Goal: Information Seeking & Learning: Find specific fact

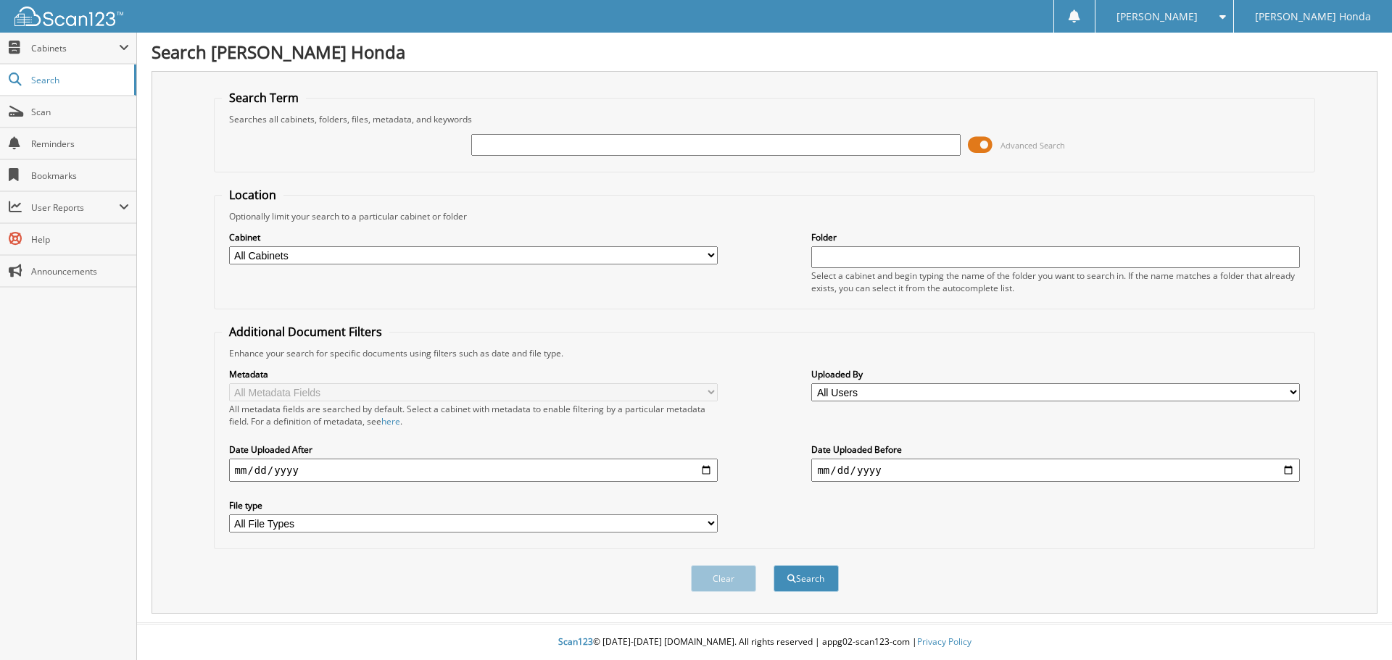
click at [582, 150] on input "text" at bounding box center [715, 145] width 489 height 22
type input "222522b"
click at [774, 566] on button "Search" at bounding box center [806, 579] width 65 height 27
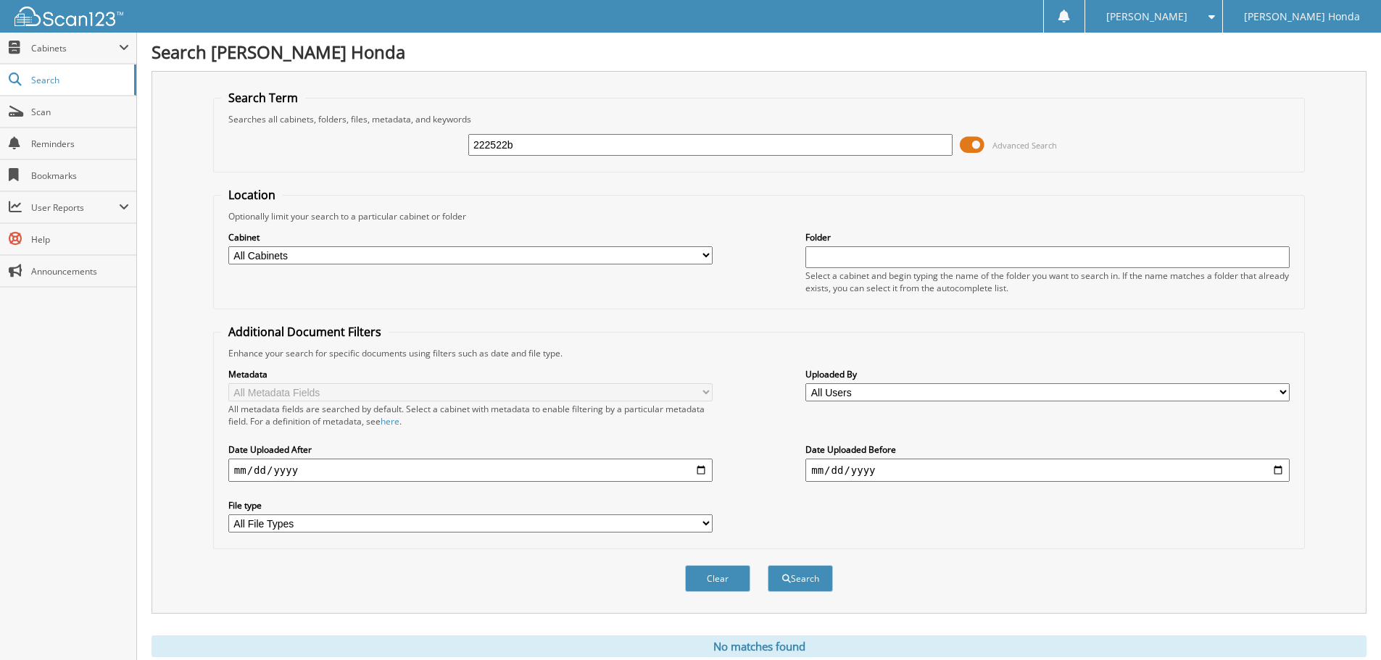
scroll to position [49, 0]
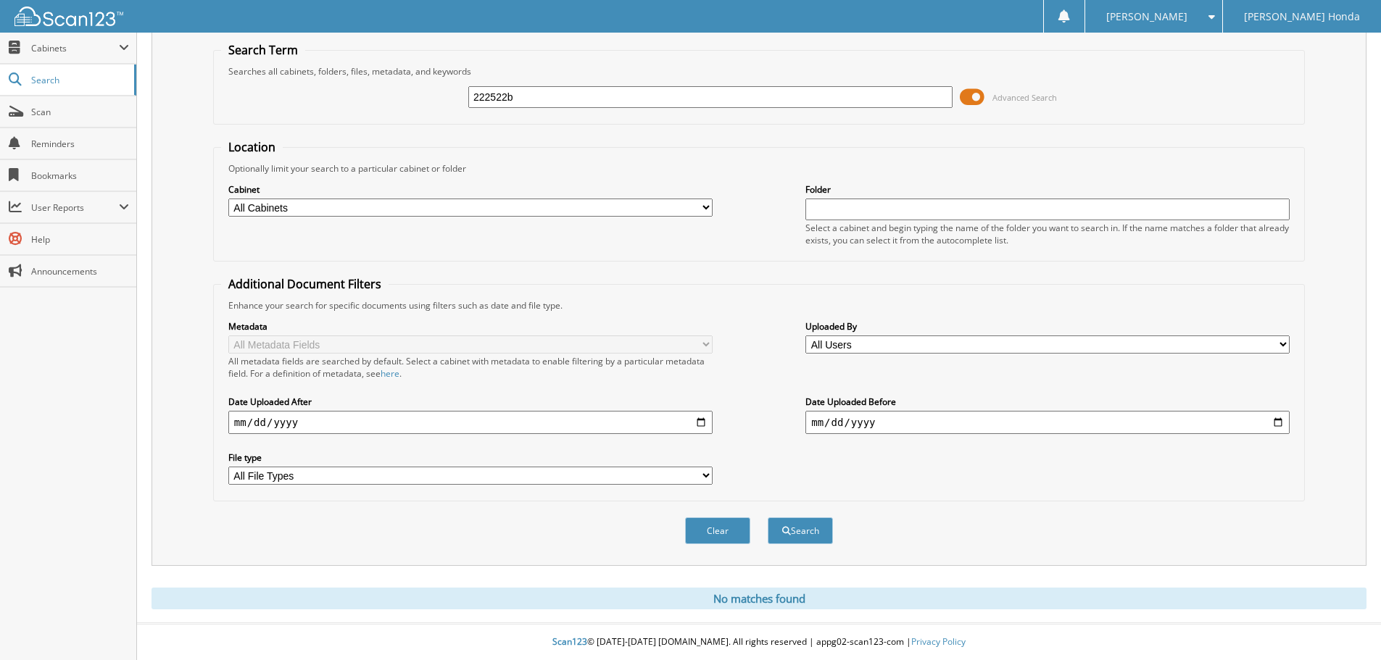
drag, startPoint x: 658, startPoint y: 560, endPoint x: 633, endPoint y: 544, distance: 29.4
click at [657, 560] on div "Search Term Searches all cabinets, folders, files, metadata, and keywords 22252…" at bounding box center [759, 294] width 1215 height 543
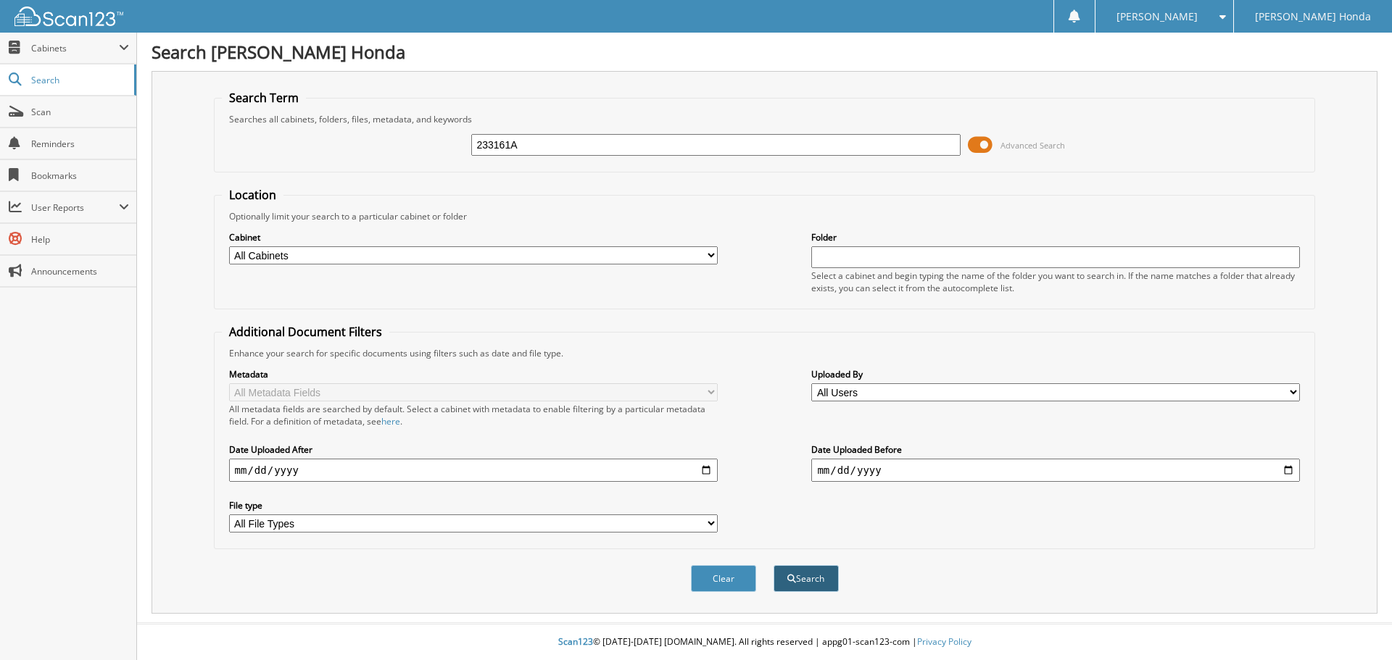
type input "233161A"
click at [801, 574] on button "Search" at bounding box center [806, 579] width 65 height 27
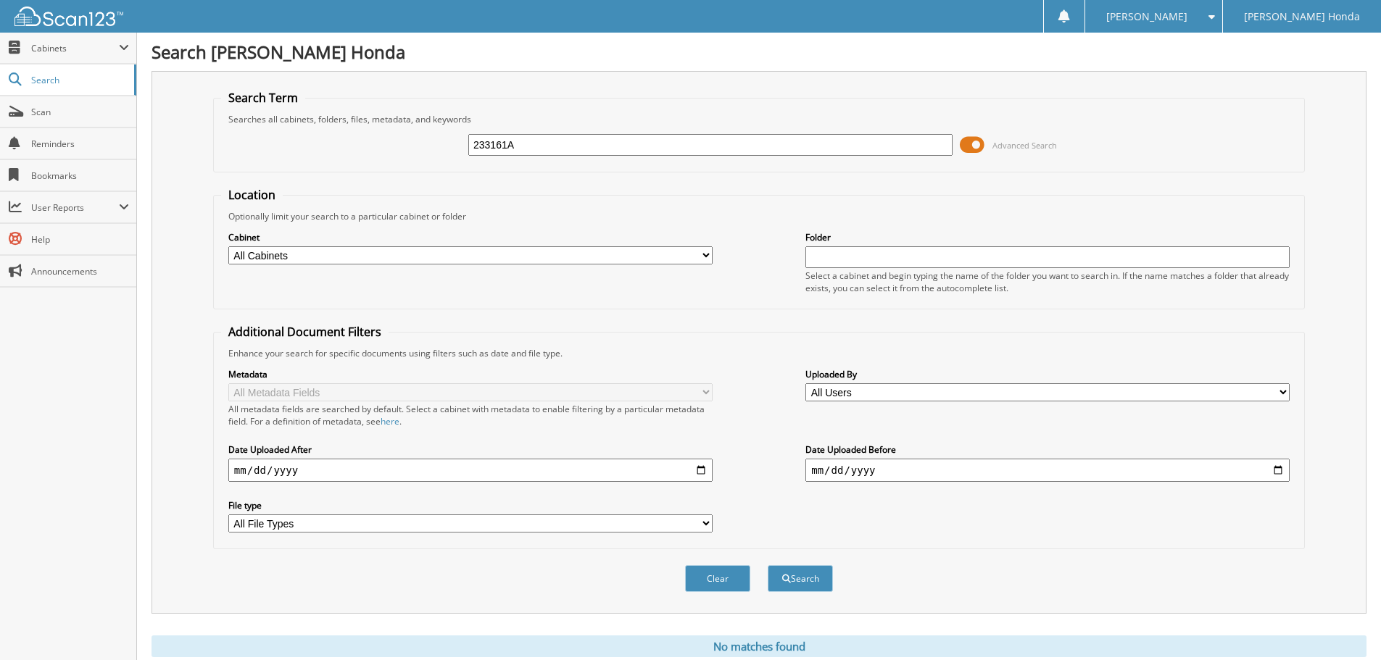
click at [723, 299] on div "Cabinet All Cabinets CAR DEALS MAZDA CAR DEALS Needs Filing Folder" at bounding box center [759, 262] width 1076 height 79
click at [804, 78] on div "Search Term Searches all cabinets, folders, files, metadata, and keywords 23316…" at bounding box center [759, 342] width 1215 height 543
click at [53, 74] on span "Search" at bounding box center [79, 80] width 96 height 12
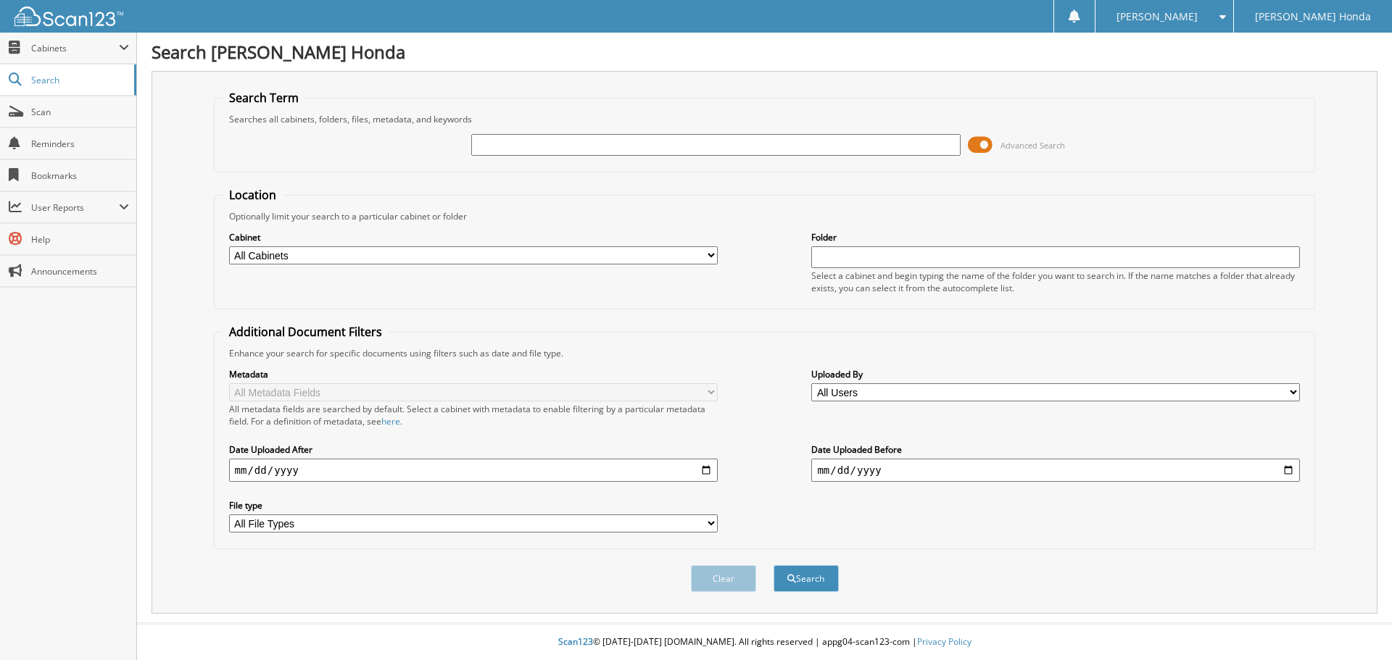
click at [608, 139] on input "text" at bounding box center [715, 145] width 489 height 22
type input "298971A"
click at [774, 566] on button "Search" at bounding box center [806, 579] width 65 height 27
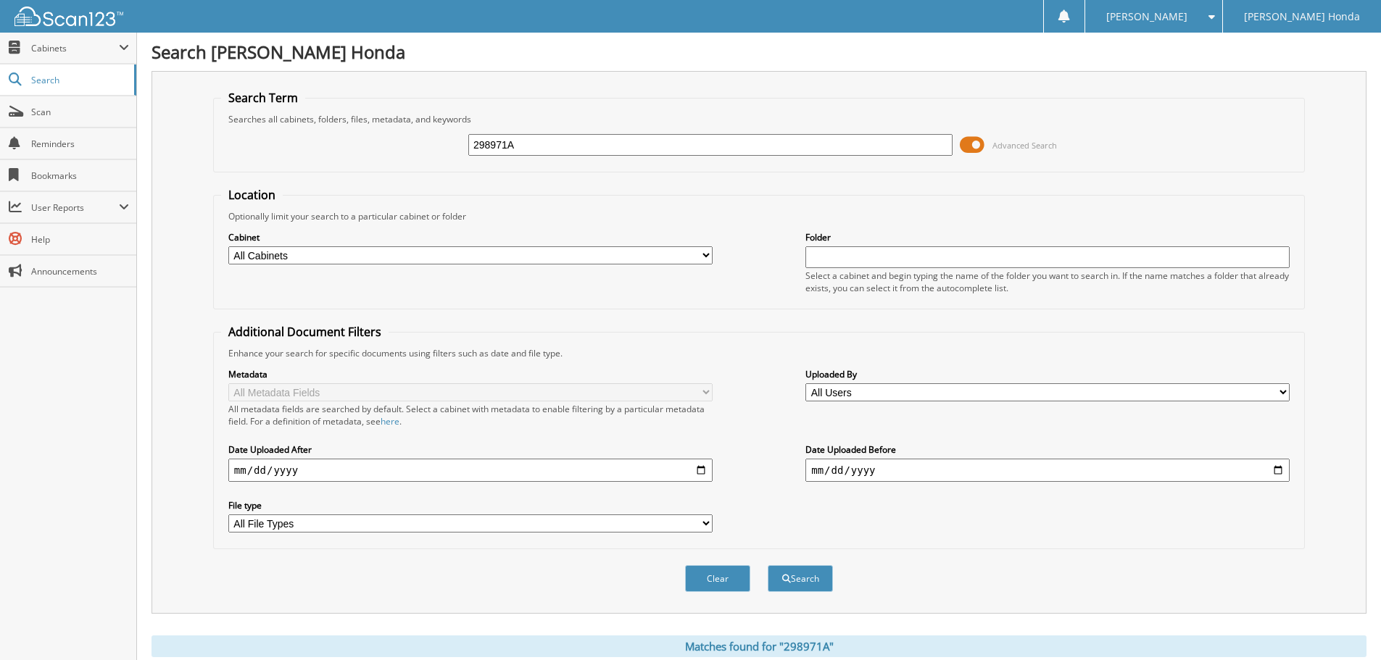
scroll to position [207, 0]
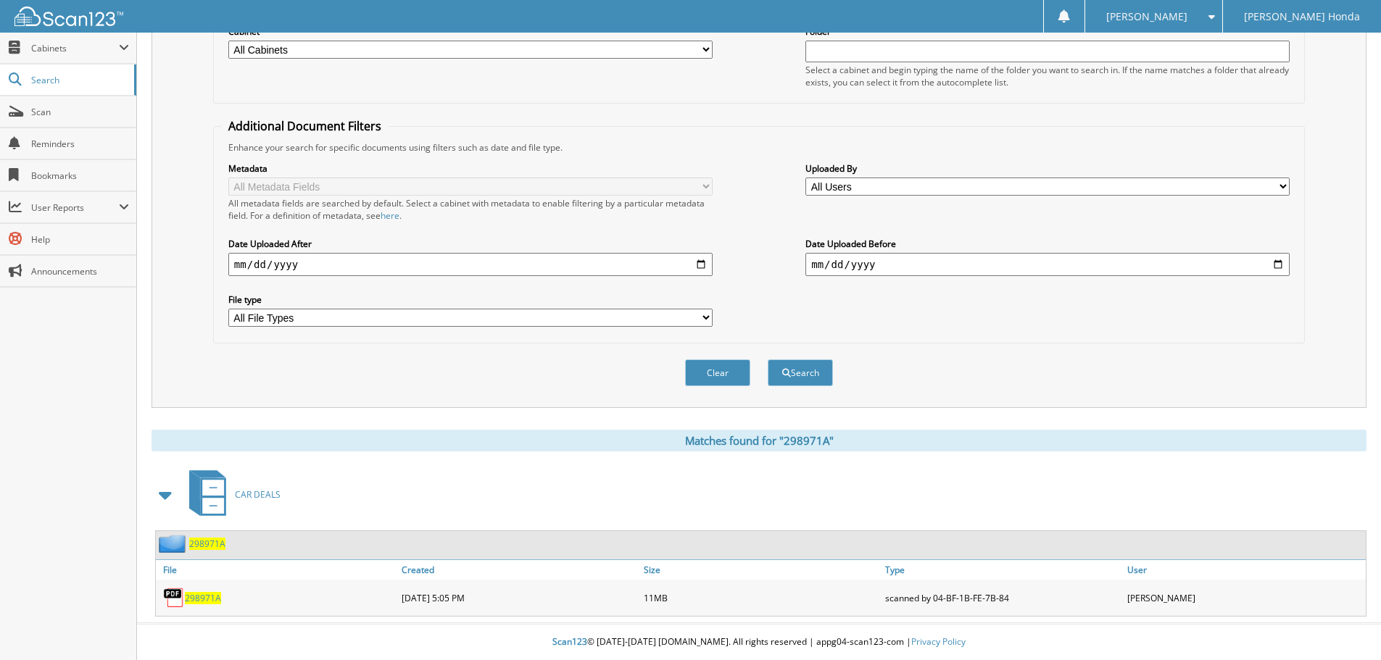
click at [215, 600] on span "298971A" at bounding box center [203, 598] width 36 height 12
click at [212, 605] on div "298971A" at bounding box center [277, 598] width 242 height 29
click at [212, 604] on span "298971A" at bounding box center [203, 598] width 36 height 12
click at [767, 73] on div "Cabinet All Cabinets CAR DEALS MAZDA CAR DEALS Needs Filing Folder" at bounding box center [759, 56] width 1076 height 79
